Goal: Transaction & Acquisition: Purchase product/service

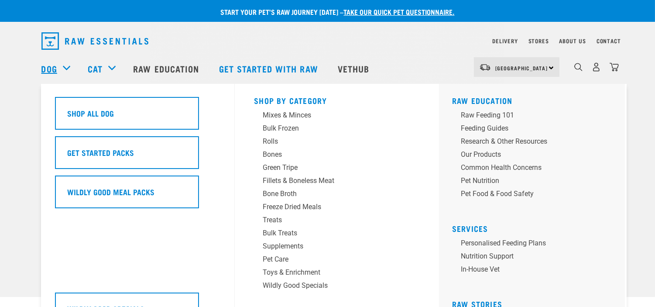
click at [57, 68] on link "Dog" at bounding box center [49, 68] width 16 height 13
click at [285, 220] on div "Treats" at bounding box center [331, 220] width 136 height 10
click at [272, 222] on div "Treats" at bounding box center [331, 220] width 136 height 10
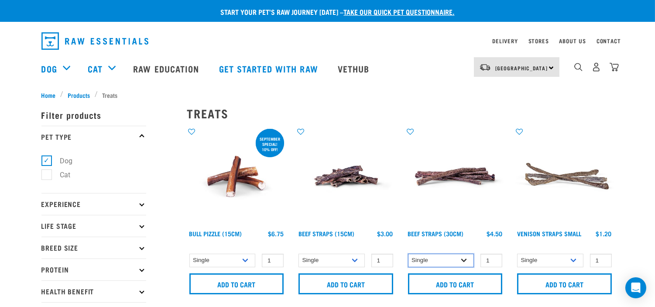
click at [459, 255] on select "Single 6 per pack 25 per pack" at bounding box center [441, 260] width 66 height 14
click at [408, 253] on select "Single 6 per pack 25 per pack" at bounding box center [441, 260] width 66 height 14
click at [456, 261] on select "Single 6 per pack 25 per pack" at bounding box center [441, 260] width 66 height 14
select select "251920"
click at [408, 253] on select "Single 6 per pack 25 per pack" at bounding box center [441, 260] width 66 height 14
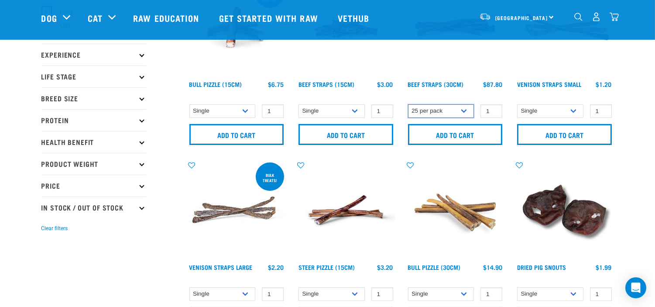
scroll to position [97, 0]
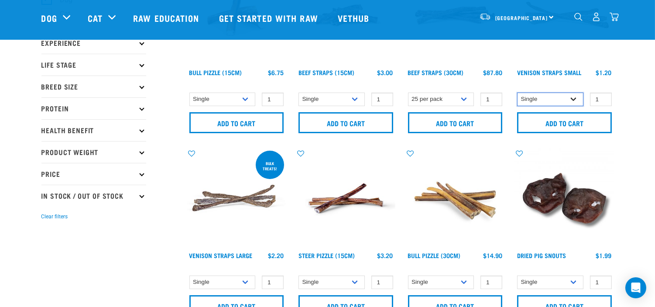
click at [540, 99] on select "Single 10 per pack 25 per pack" at bounding box center [550, 99] width 66 height 14
click at [326, 92] on select "Single 6 per pack 25 per pack" at bounding box center [331, 99] width 66 height 14
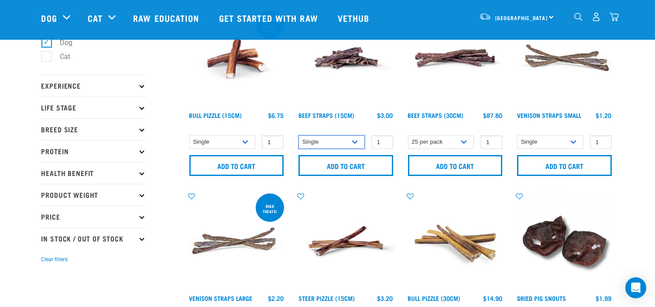
scroll to position [0, 0]
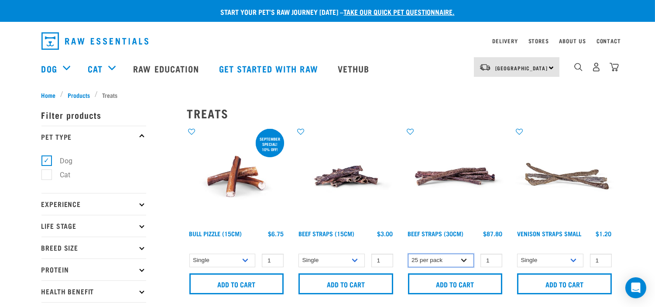
click at [441, 256] on select "Single 6 per pack 25 per pack" at bounding box center [441, 260] width 66 height 14
click at [226, 256] on select "Single 10 per pack 25 per pack" at bounding box center [222, 260] width 66 height 14
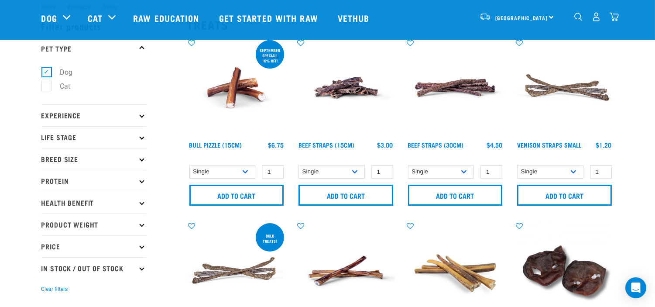
scroll to position [48, 0]
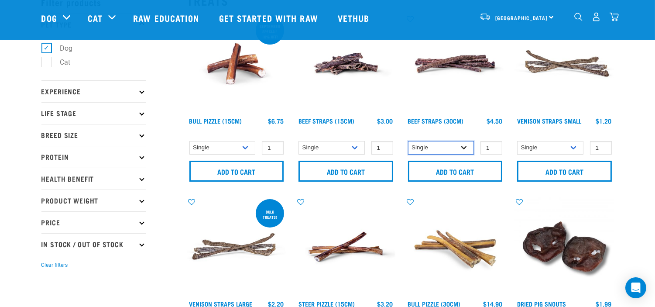
click at [456, 142] on select "Single 6 per pack 25 per pack" at bounding box center [441, 148] width 66 height 14
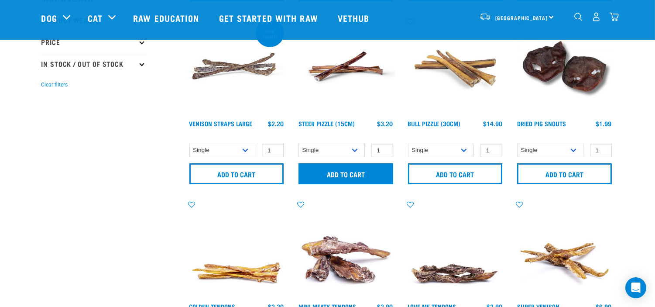
scroll to position [242, 0]
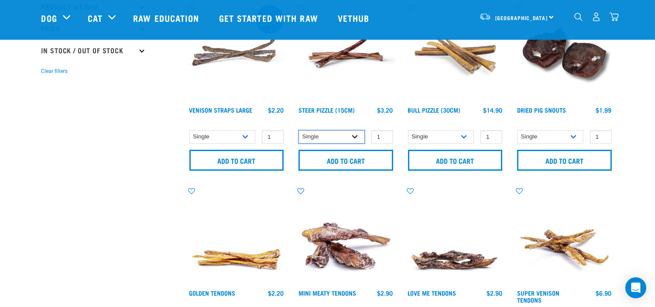
click at [345, 137] on select "Single 10 per pack 25 per pack" at bounding box center [331, 137] width 66 height 14
click at [420, 143] on select "Single 10 per pack 25 per pack" at bounding box center [441, 137] width 66 height 14
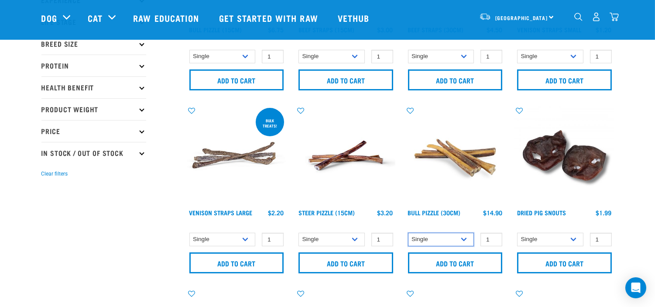
scroll to position [97, 0]
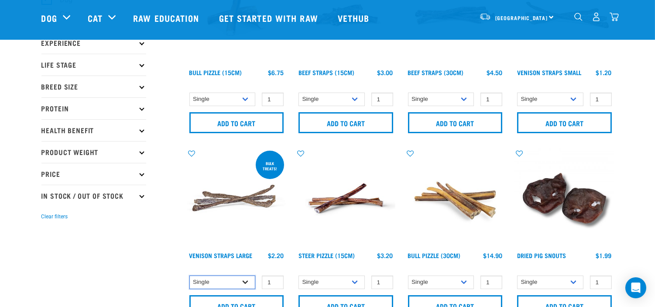
click at [249, 277] on select "Single 10 per pack 25 per pack" at bounding box center [222, 282] width 66 height 14
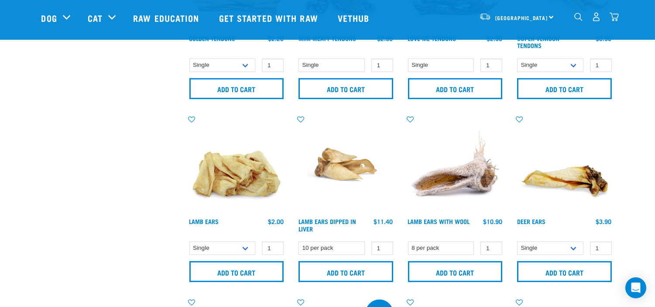
scroll to position [581, 0]
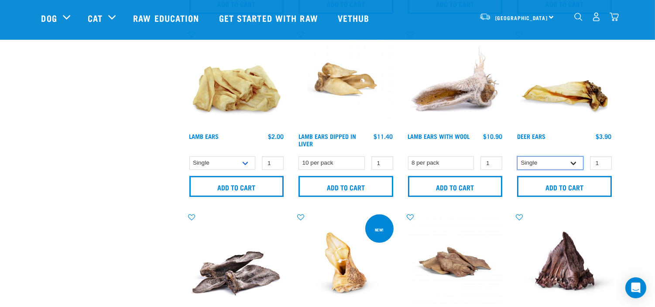
click at [568, 165] on select "Single 3 per pack 10 per pack" at bounding box center [550, 163] width 66 height 14
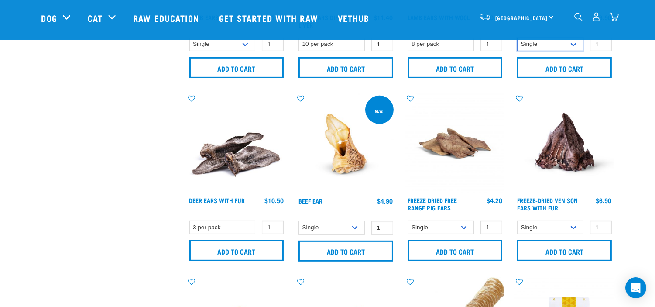
scroll to position [727, 0]
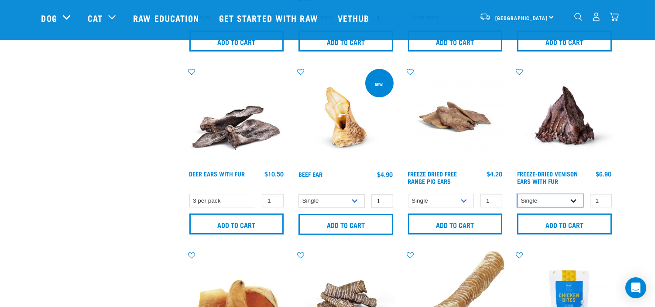
click at [564, 203] on select "Single 10 per pack 25 per pack" at bounding box center [550, 201] width 66 height 14
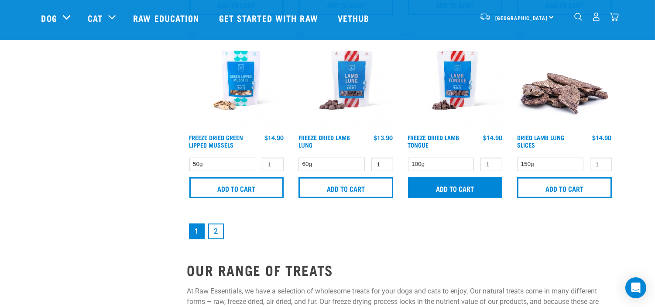
scroll to position [1309, 0]
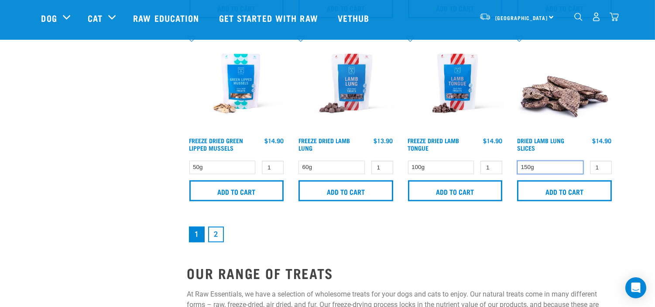
click at [537, 164] on select "150g" at bounding box center [550, 168] width 66 height 14
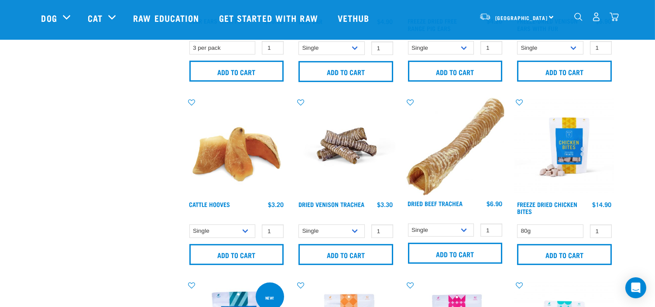
scroll to position [872, 0]
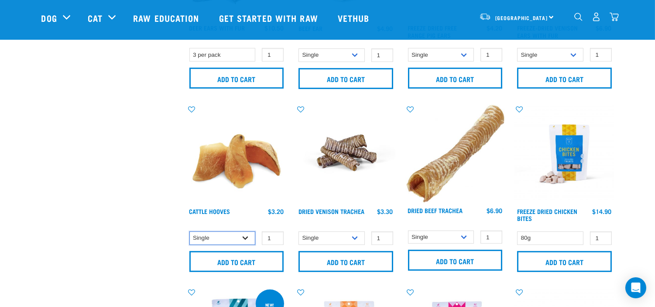
click at [211, 231] on select "Single 10 per pack Bulk (30 pack)" at bounding box center [222, 238] width 66 height 14
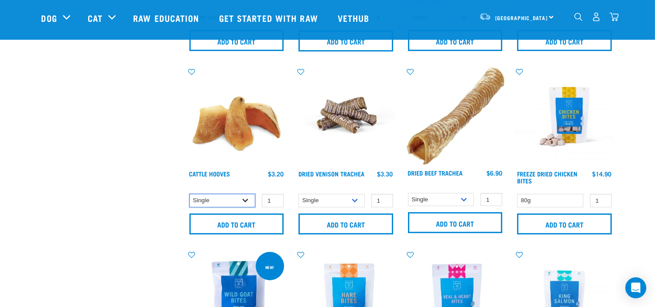
scroll to position [921, 0]
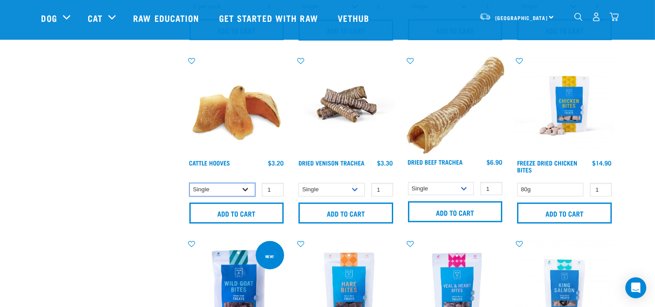
click at [228, 191] on select "Single 10 per pack Bulk (30 pack)" at bounding box center [222, 190] width 66 height 14
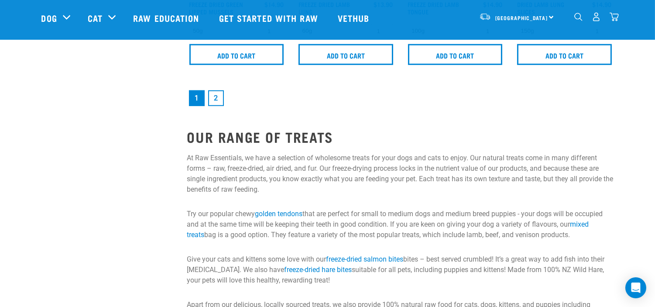
scroll to position [1406, 0]
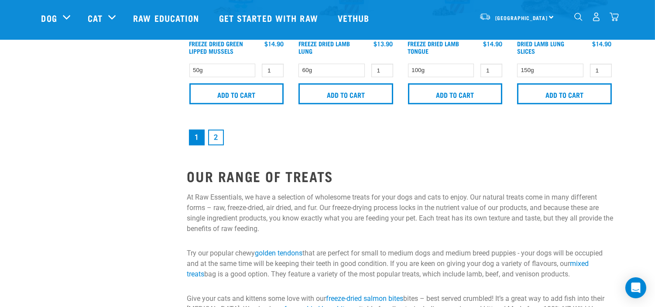
click at [217, 138] on link "2" at bounding box center [216, 138] width 16 height 16
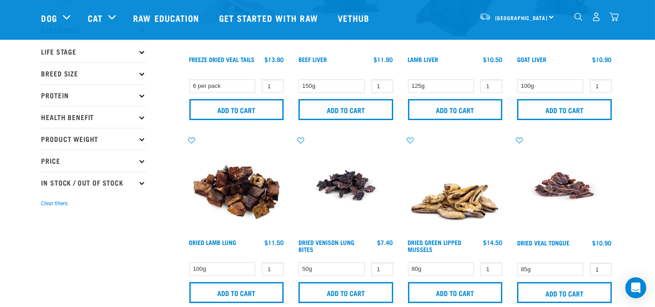
scroll to position [145, 0]
